Goal: Information Seeking & Learning: Learn about a topic

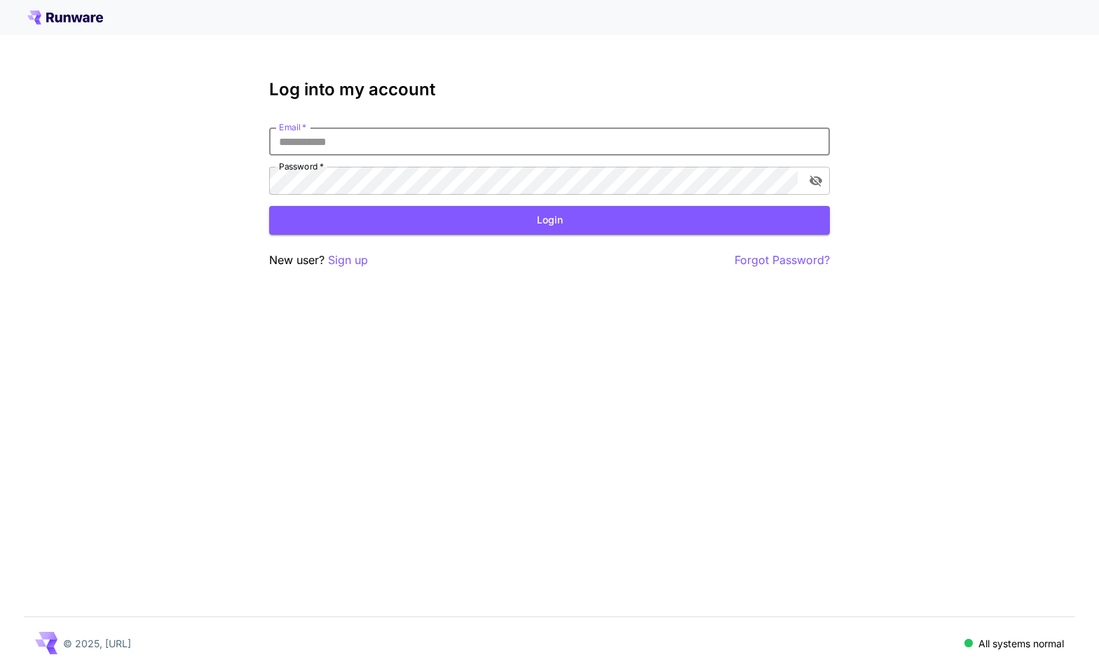
type input "**********"
click at [549, 220] on button "Login" at bounding box center [549, 220] width 561 height 29
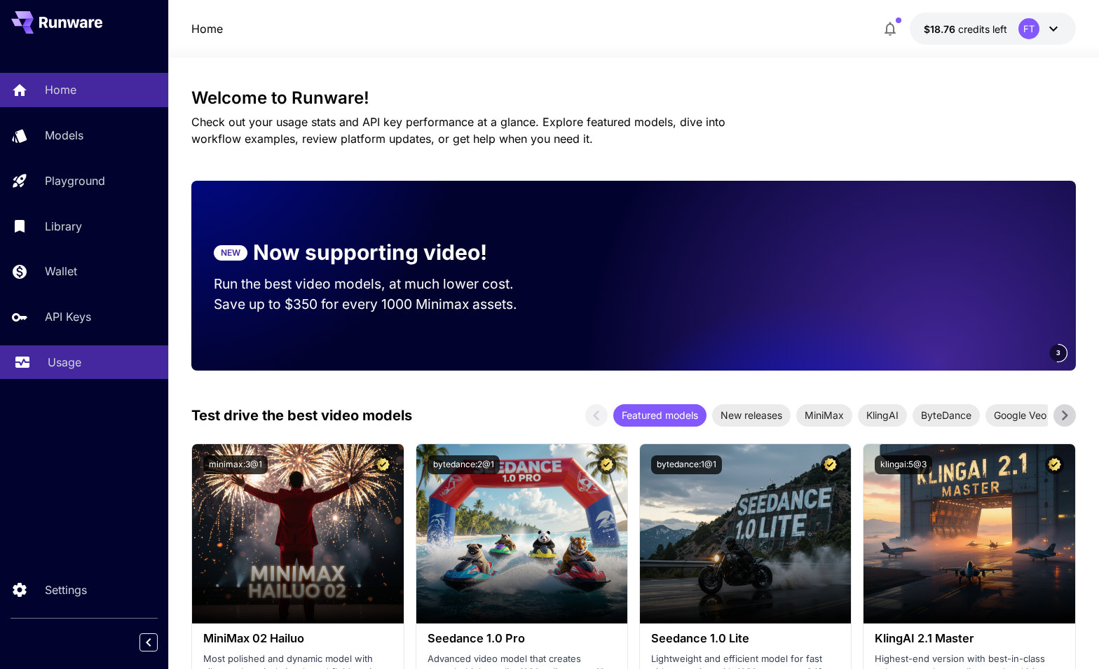
click at [67, 354] on p "Usage" at bounding box center [65, 362] width 34 height 17
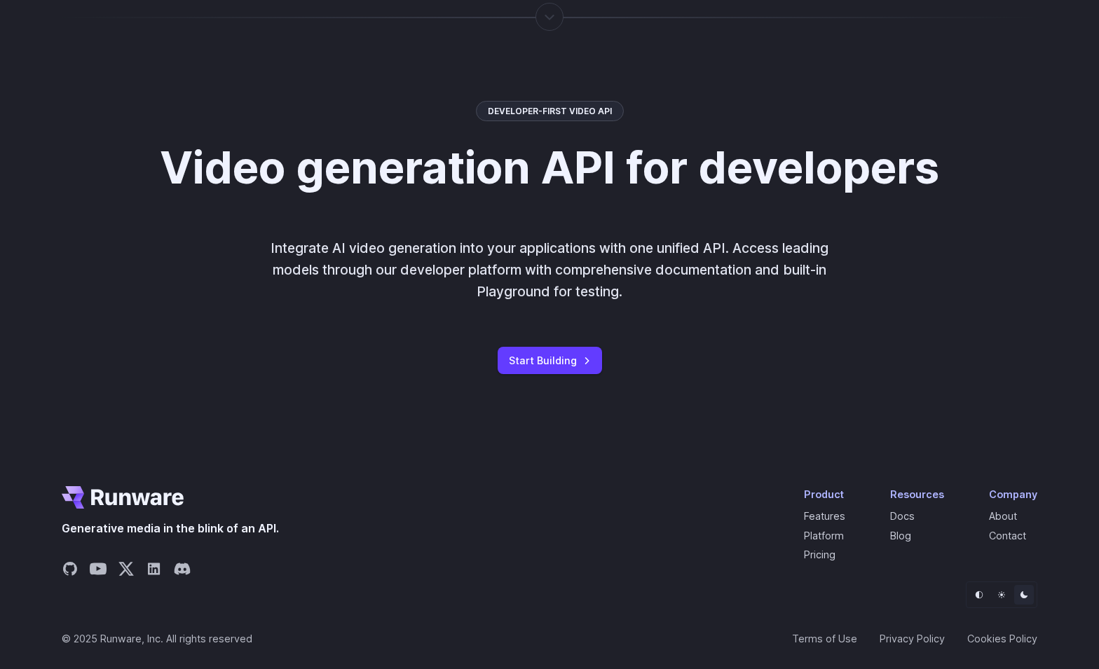
scroll to position [3632, 0]
click at [810, 555] on link "Pricing" at bounding box center [820, 555] width 32 height 12
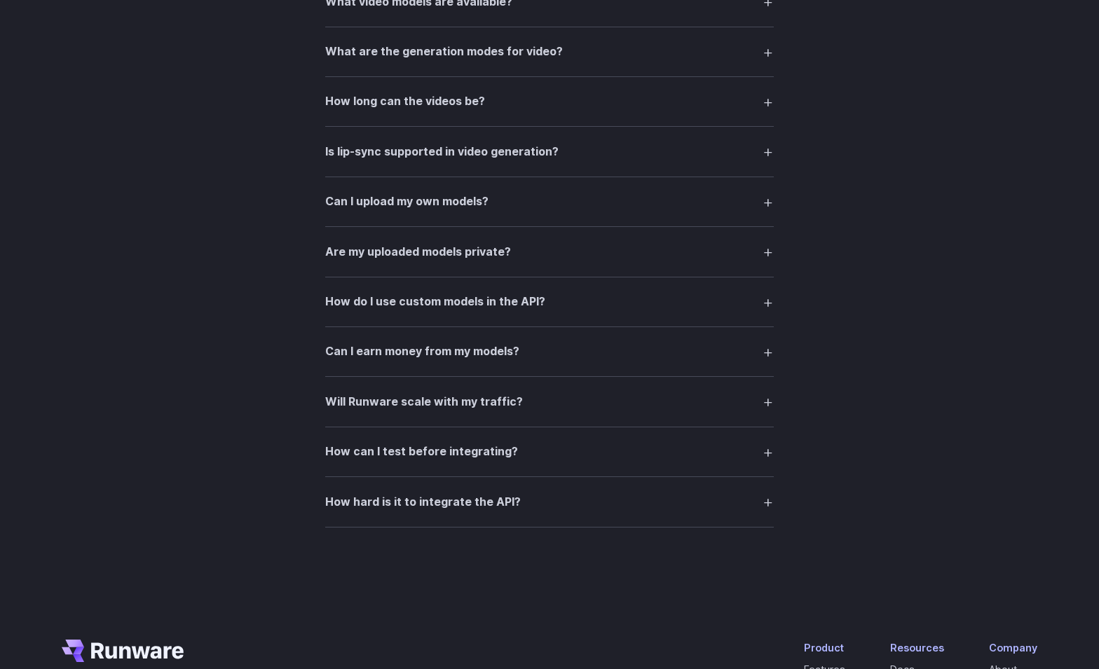
scroll to position [2521, 0]
click at [442, 459] on h3 "How can I test before integrating?" at bounding box center [421, 452] width 193 height 18
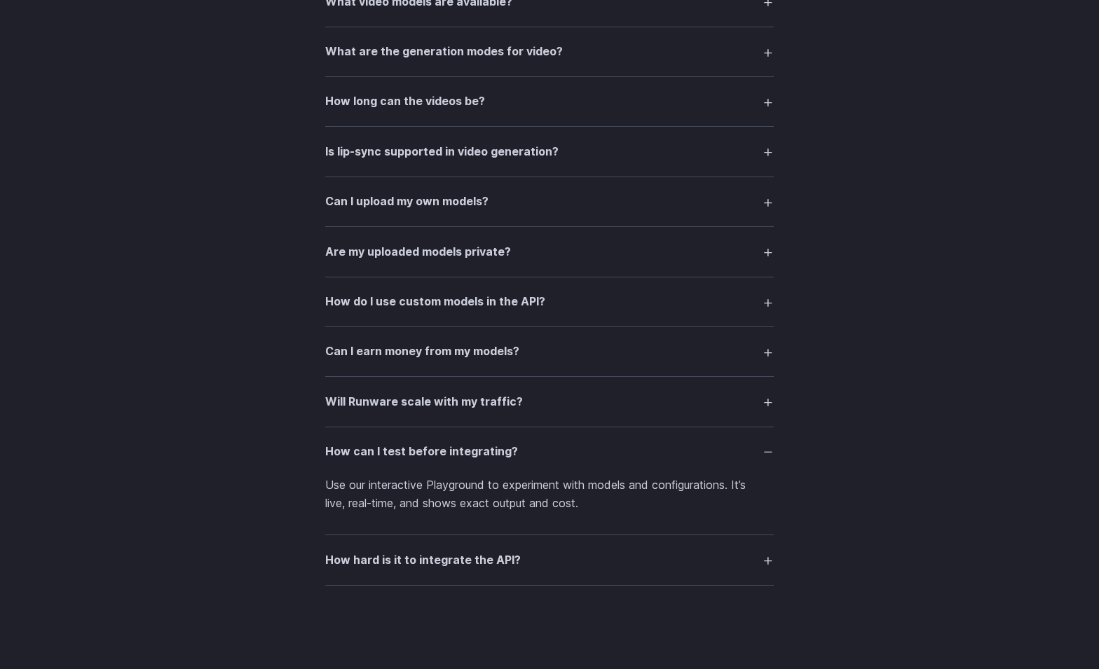
click at [445, 458] on h3 "How can I test before integrating?" at bounding box center [421, 452] width 193 height 18
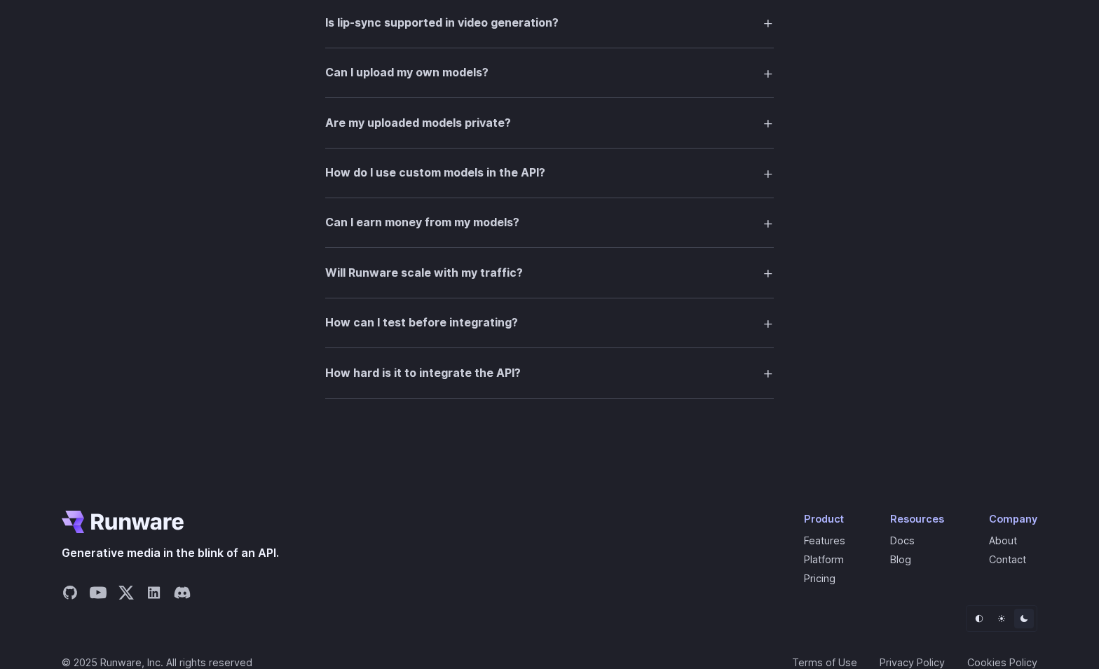
scroll to position [2647, 0]
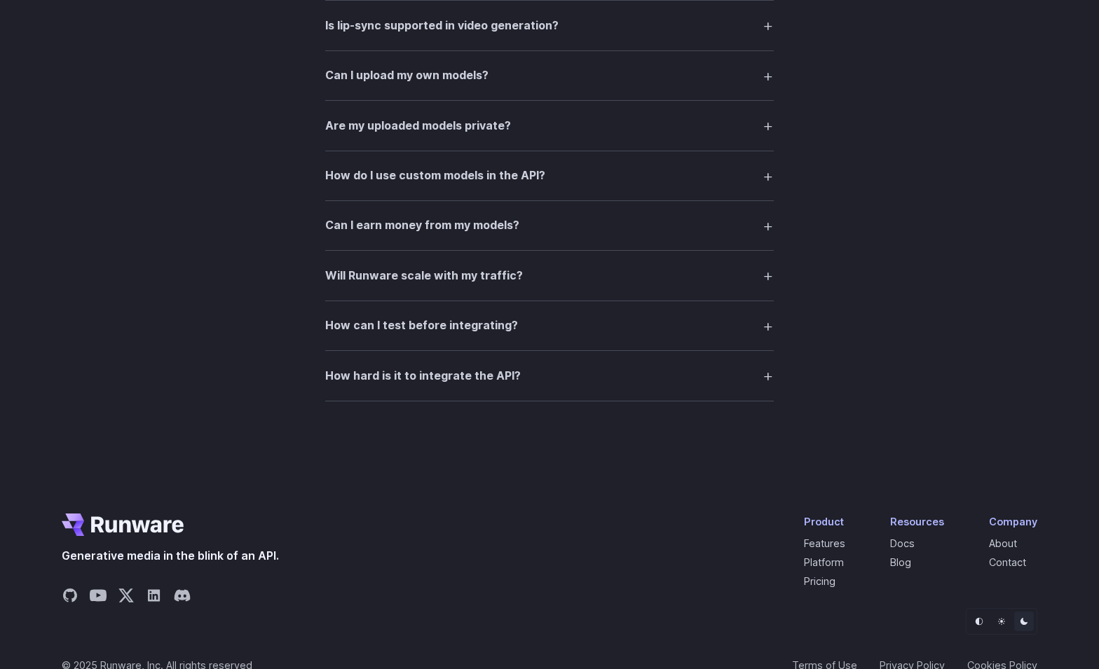
click at [461, 328] on h3 "How can I test before integrating?" at bounding box center [421, 326] width 193 height 18
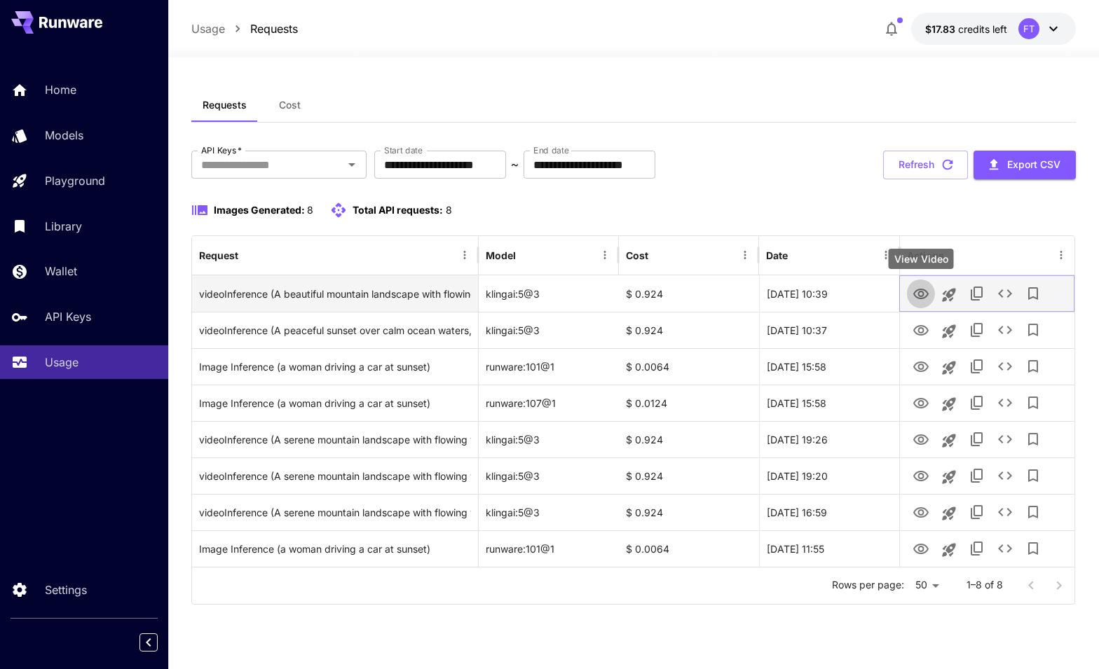
click at [929, 290] on icon "View Video" at bounding box center [920, 294] width 17 height 17
